Goal: Use online tool/utility: Utilize a website feature to perform a specific function

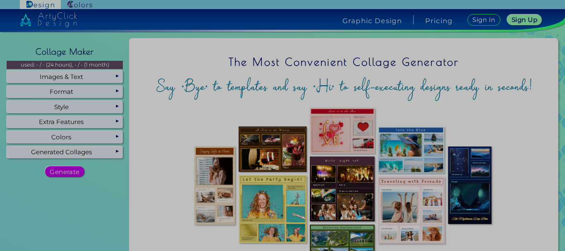
scroll to position [165, 0]
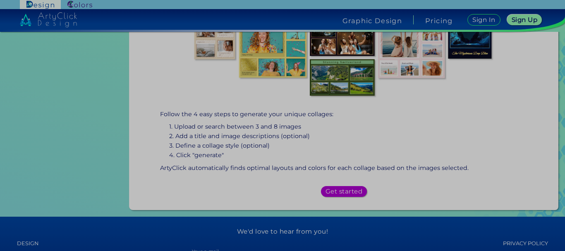
click at [334, 189] on h5 "Get started" at bounding box center [343, 192] width 33 height 6
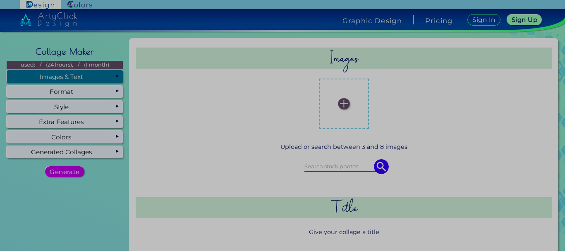
click at [85, 76] on div "Images & Text" at bounding box center [65, 76] width 116 height 12
click at [341, 103] on img at bounding box center [343, 103] width 11 height 11
click at [0, 0] on input "file" at bounding box center [0, 0] width 0 height 0
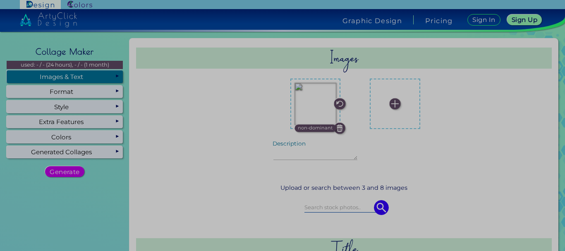
click at [391, 102] on img at bounding box center [394, 103] width 11 height 11
click at [0, 0] on input "file" at bounding box center [0, 0] width 0 height 0
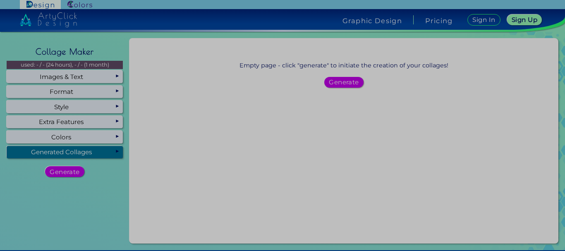
click at [86, 156] on div "Generated Collages" at bounding box center [65, 152] width 116 height 12
click at [339, 80] on h5 "Generate" at bounding box center [343, 82] width 27 height 6
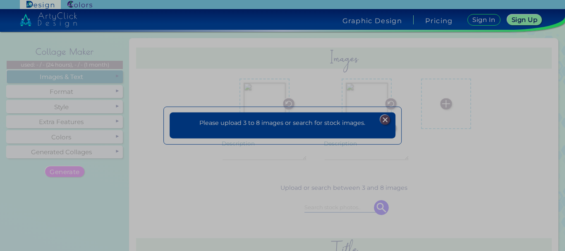
click at [386, 121] on img at bounding box center [385, 120] width 10 height 10
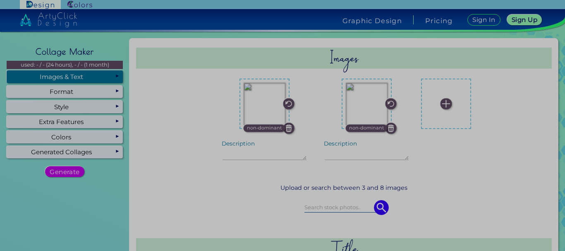
click at [385, 130] on img at bounding box center [390, 127] width 11 height 11
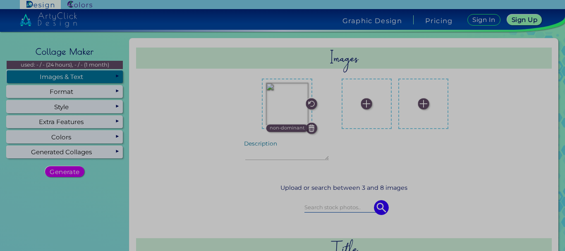
click at [362, 103] on img at bounding box center [366, 103] width 11 height 11
click at [0, 0] on input "file" at bounding box center [0, 0] width 0 height 0
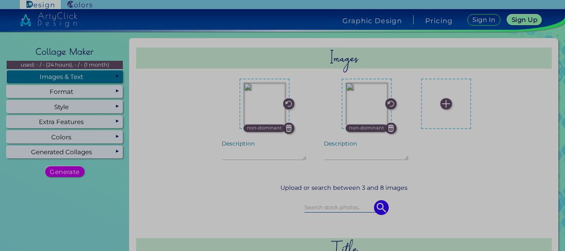
click at [440, 103] on img at bounding box center [445, 103] width 11 height 11
click at [0, 0] on input "file" at bounding box center [0, 0] width 0 height 0
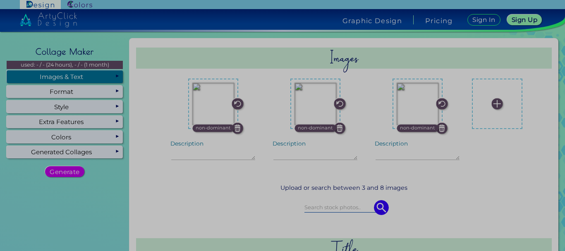
click at [491, 105] on img at bounding box center [496, 103] width 11 height 11
click at [0, 0] on input "file" at bounding box center [0, 0] width 0 height 0
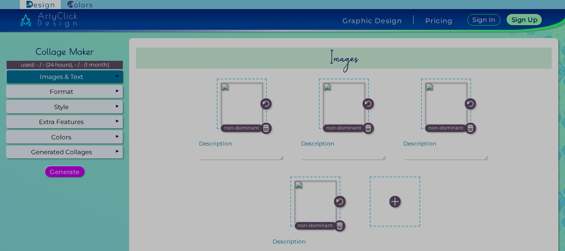
click at [389, 198] on img at bounding box center [394, 201] width 11 height 11
click at [0, 0] on input "file" at bounding box center [0, 0] width 0 height 0
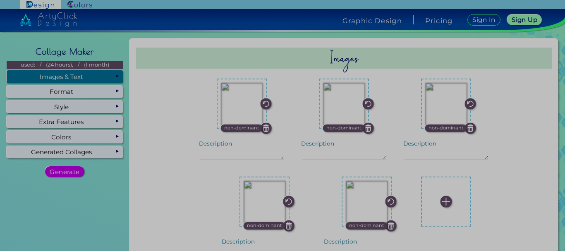
click at [440, 202] on img at bounding box center [445, 201] width 11 height 11
click at [0, 0] on input "file" at bounding box center [0, 0] width 0 height 0
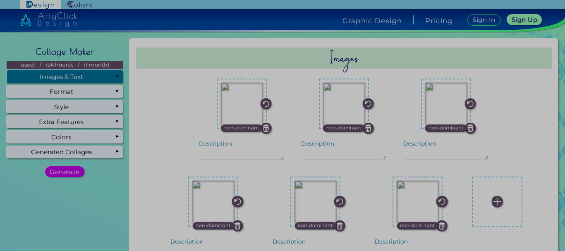
click at [491, 201] on img at bounding box center [496, 201] width 11 height 11
click at [0, 0] on input "file" at bounding box center [0, 0] width 0 height 0
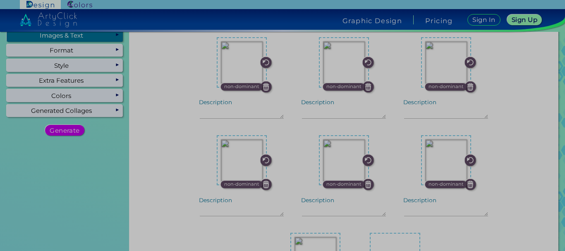
scroll to position [83, 0]
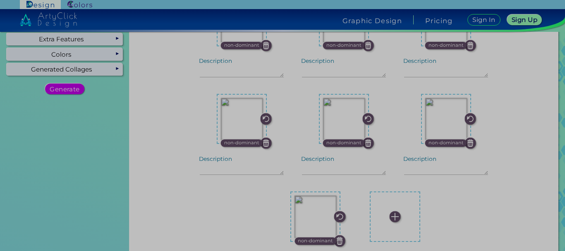
click at [389, 220] on img at bounding box center [394, 216] width 11 height 11
click at [0, 0] on input "file" at bounding box center [0, 0] width 0 height 0
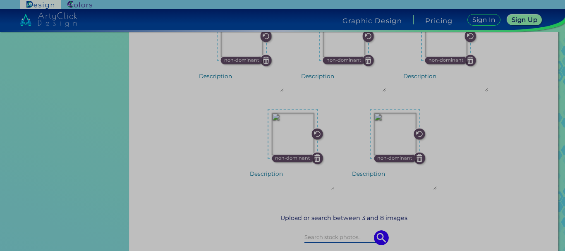
scroll to position [41, 0]
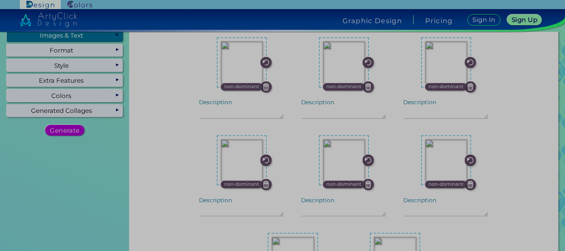
click at [63, 132] on h5 "Generate" at bounding box center [64, 130] width 27 height 6
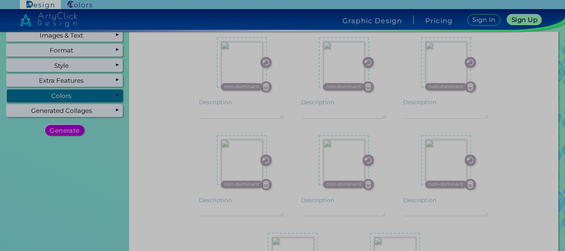
scroll to position [0, 0]
